Goal: Information Seeking & Learning: Learn about a topic

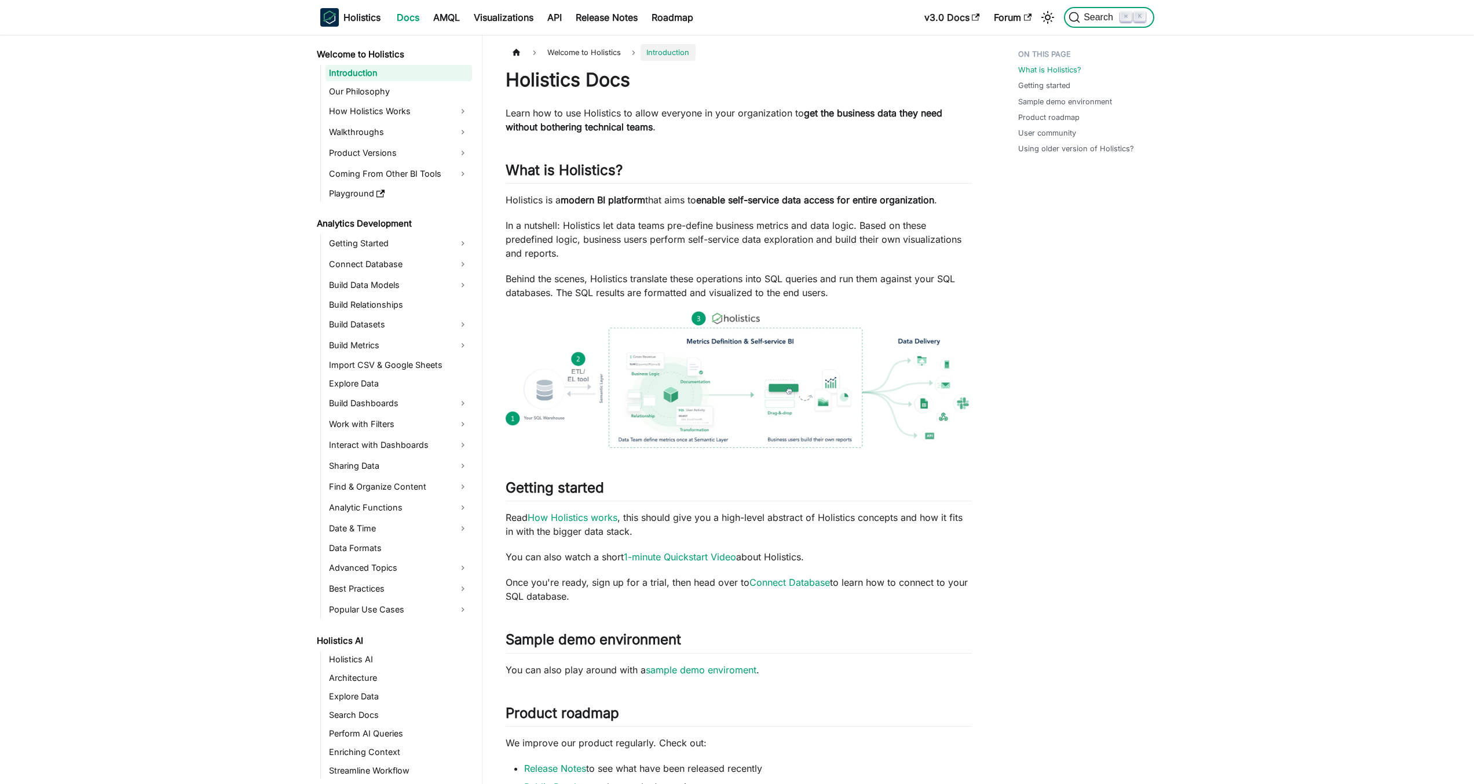
click at [1085, 14] on span "Search" at bounding box center [1100, 17] width 40 height 10
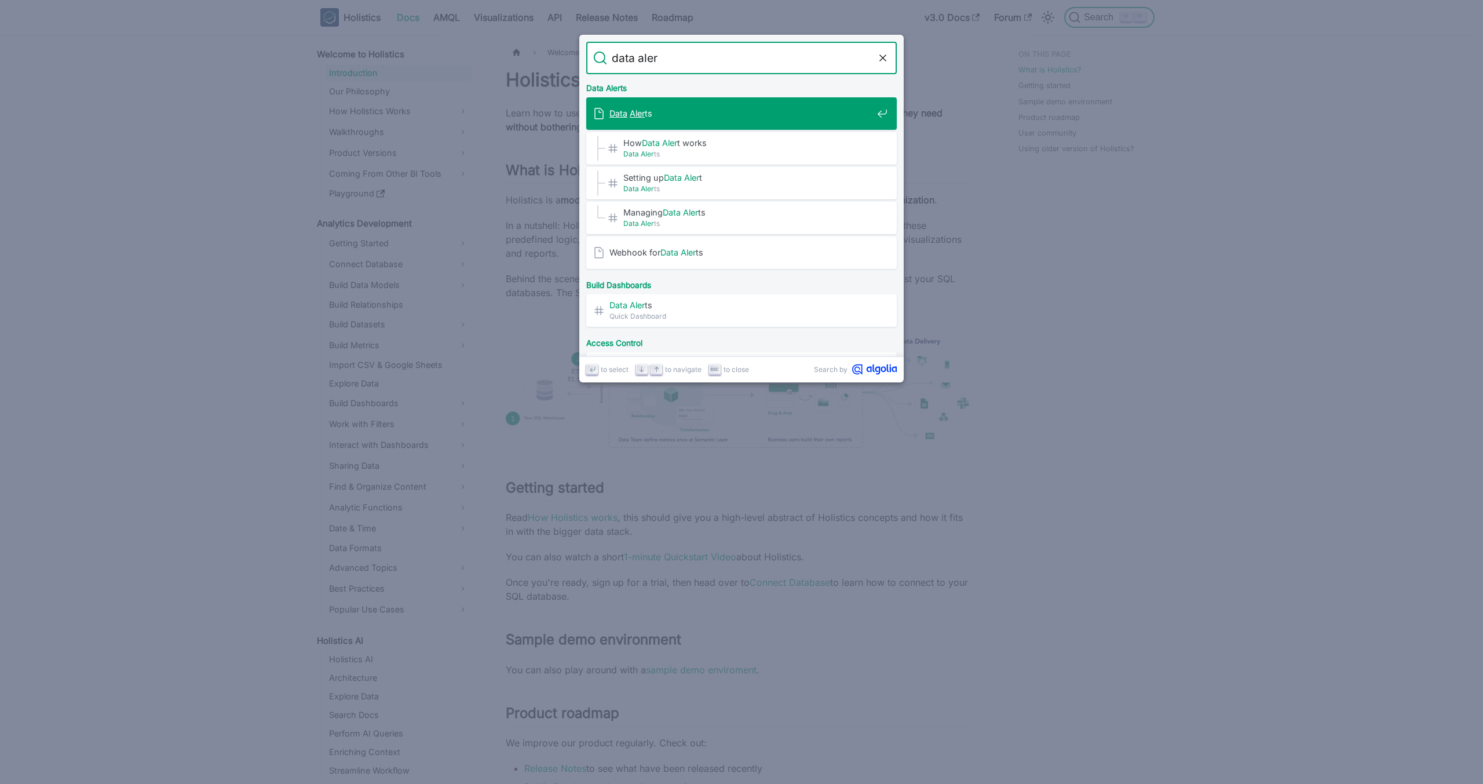
type input "data alert"
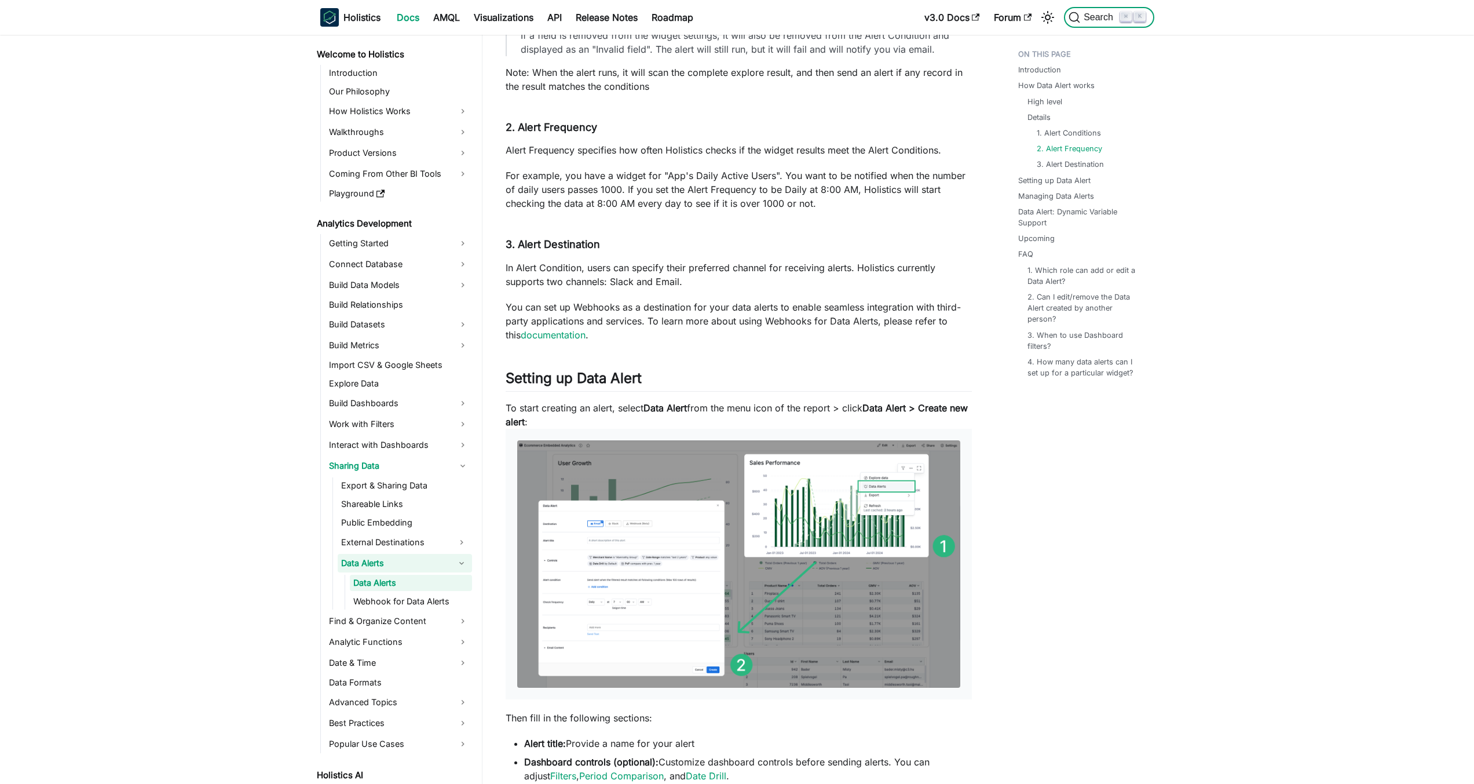
scroll to position [937, 0]
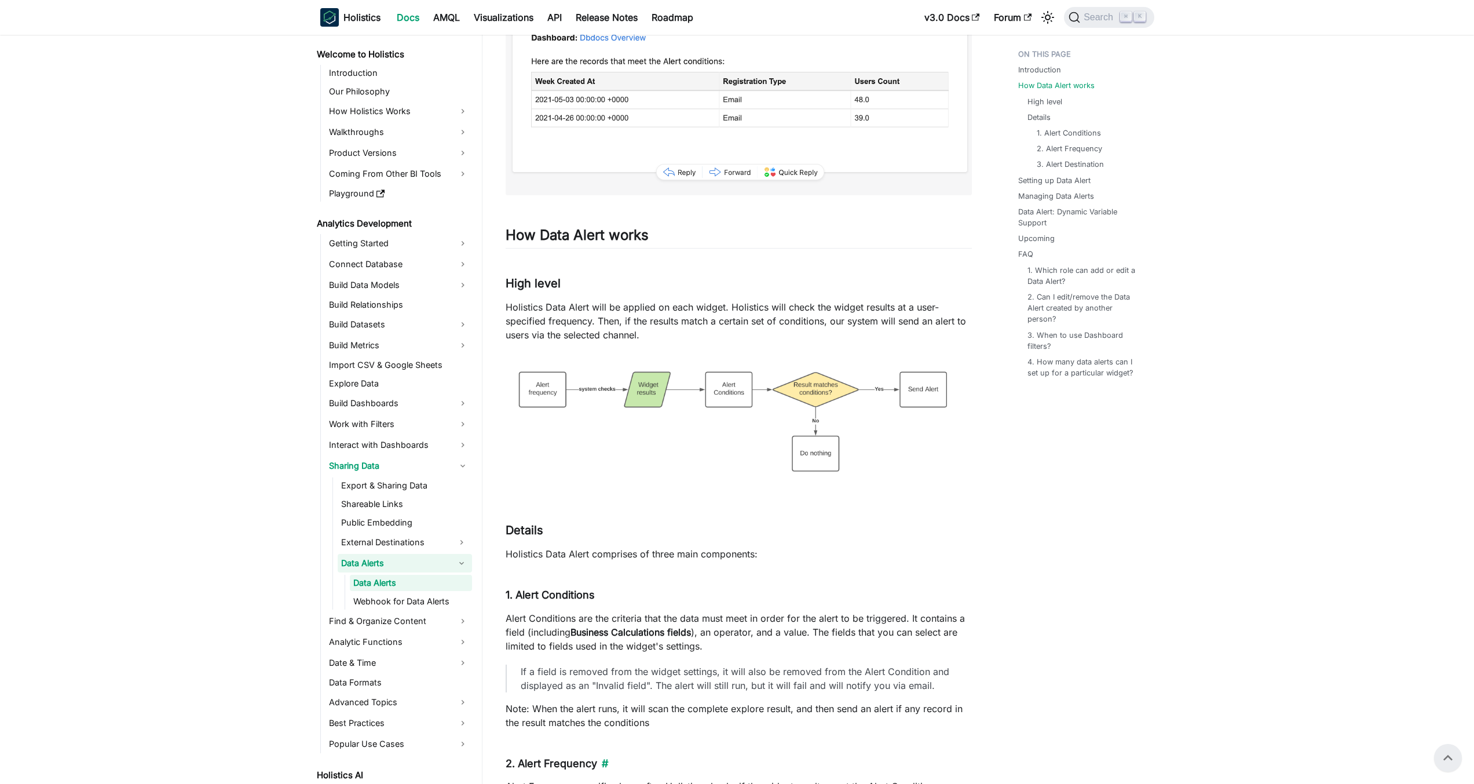
scroll to position [0, 0]
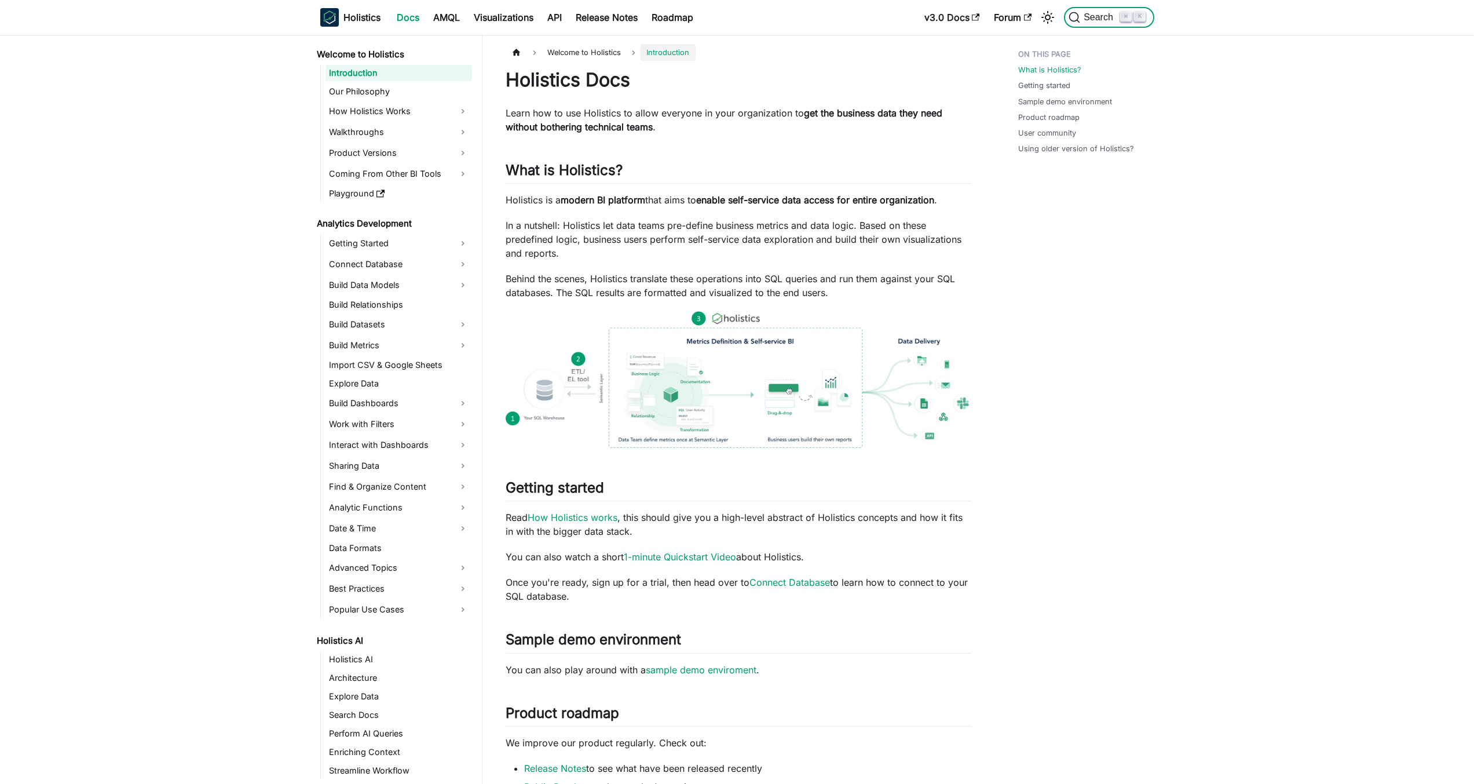
click at [1082, 21] on span "Search" at bounding box center [1100, 17] width 40 height 10
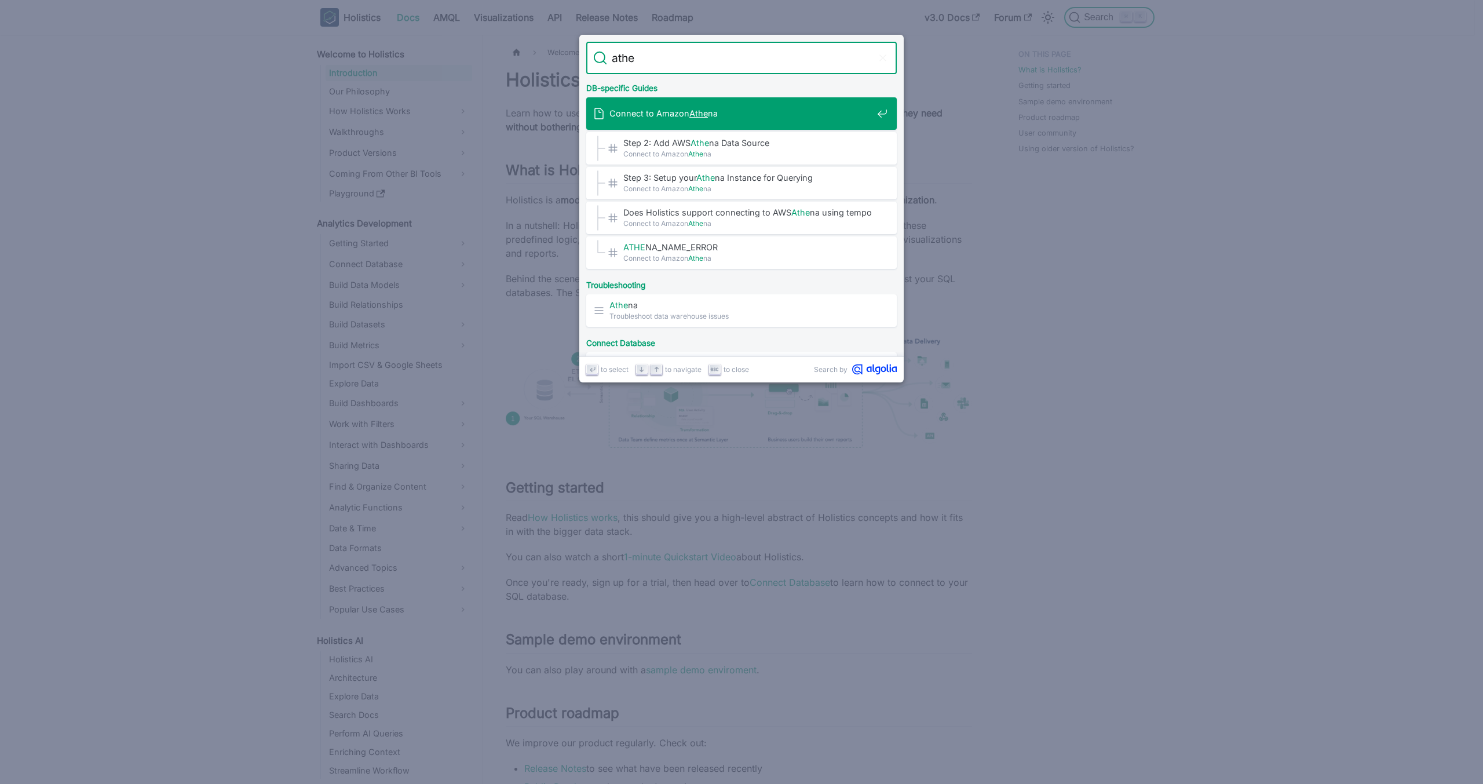
type input "[GEOGRAPHIC_DATA]"
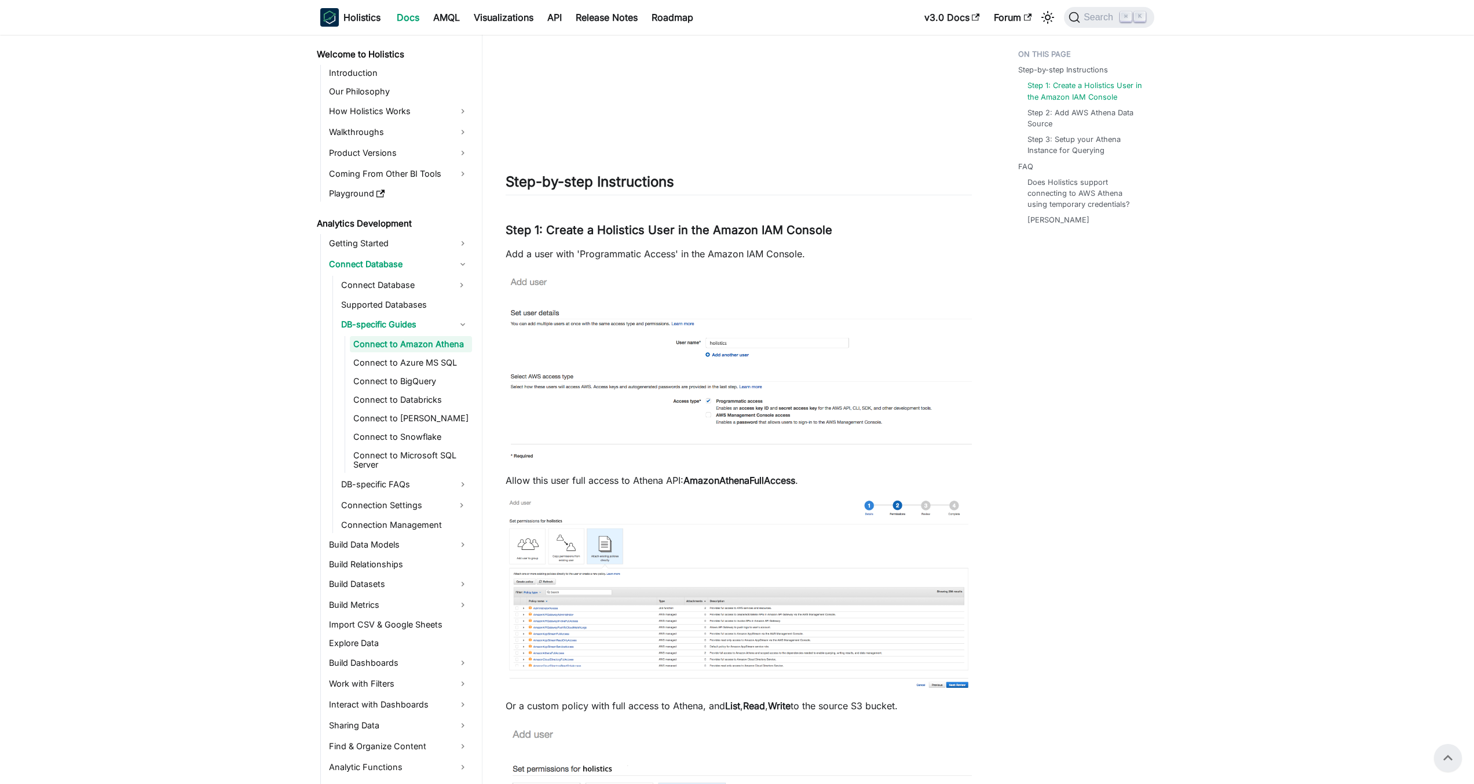
scroll to position [21, 0]
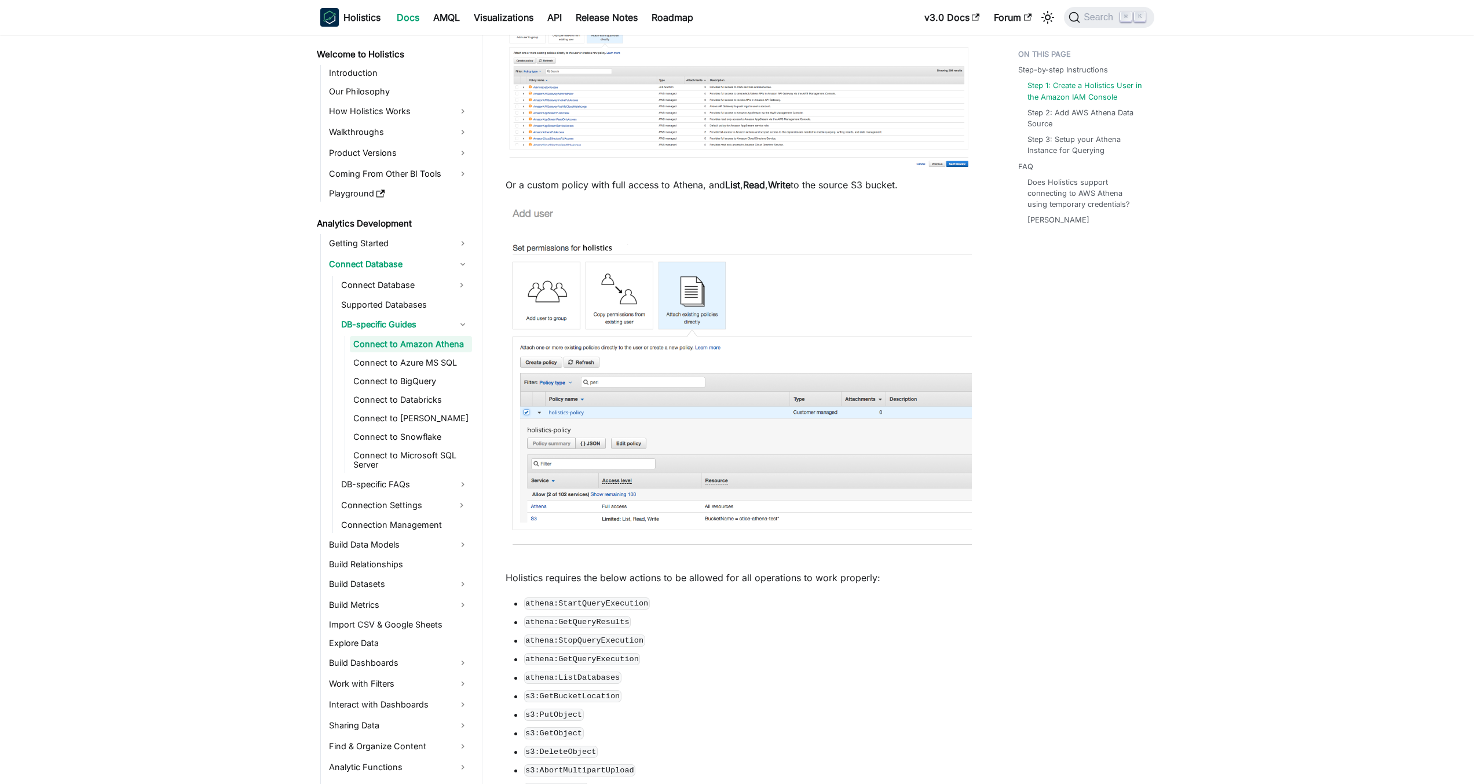
scroll to position [848, 0]
